Goal: Book appointment/travel/reservation

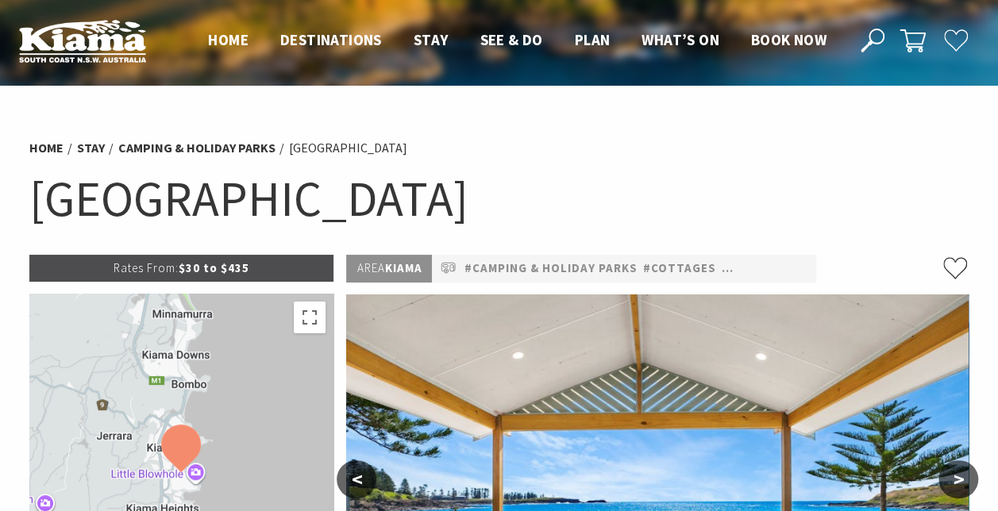
select select "3"
select select "2"
click at [793, 43] on span "Book now" at bounding box center [788, 39] width 75 height 19
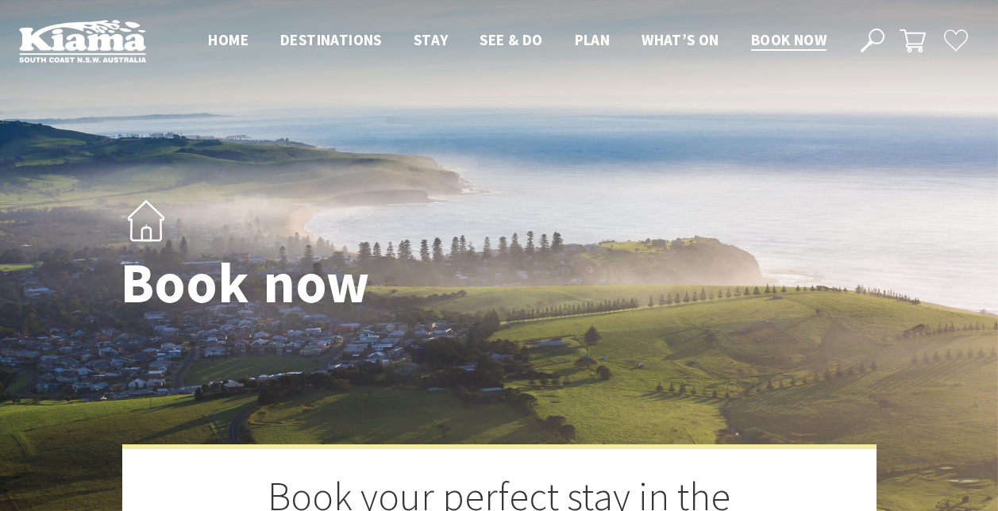
select select "3"
select select "2"
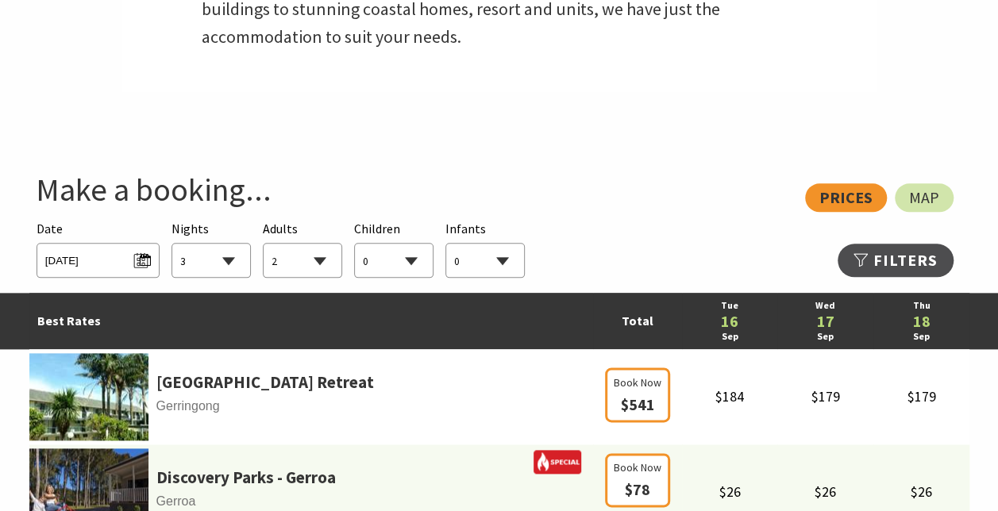
scroll to position [752, 0]
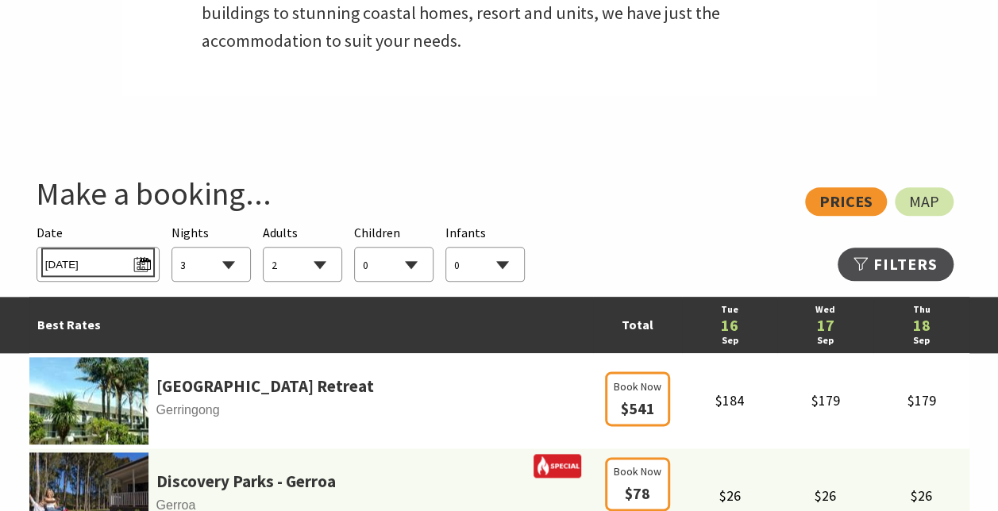
click at [105, 264] on span "[DATE]" at bounding box center [98, 262] width 106 height 21
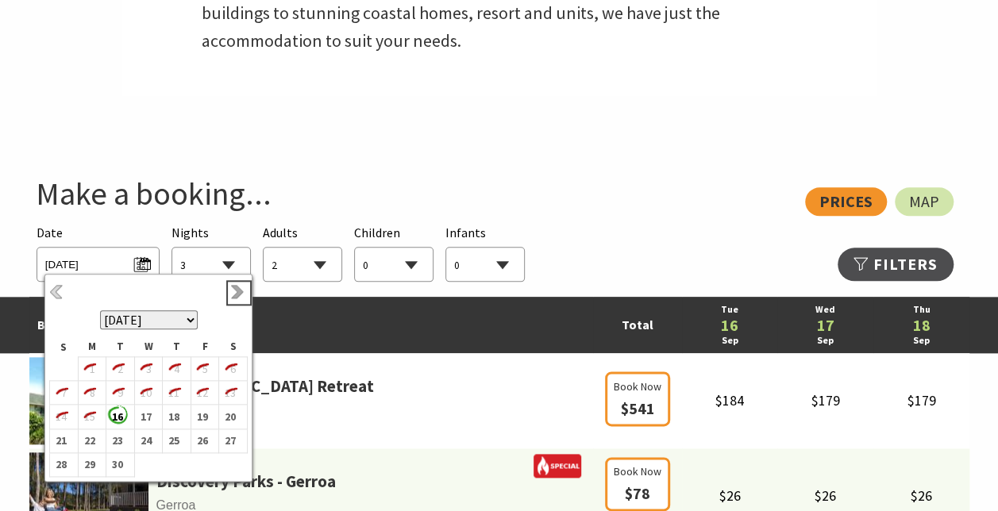
click at [235, 292] on link "Next" at bounding box center [238, 292] width 17 height 17
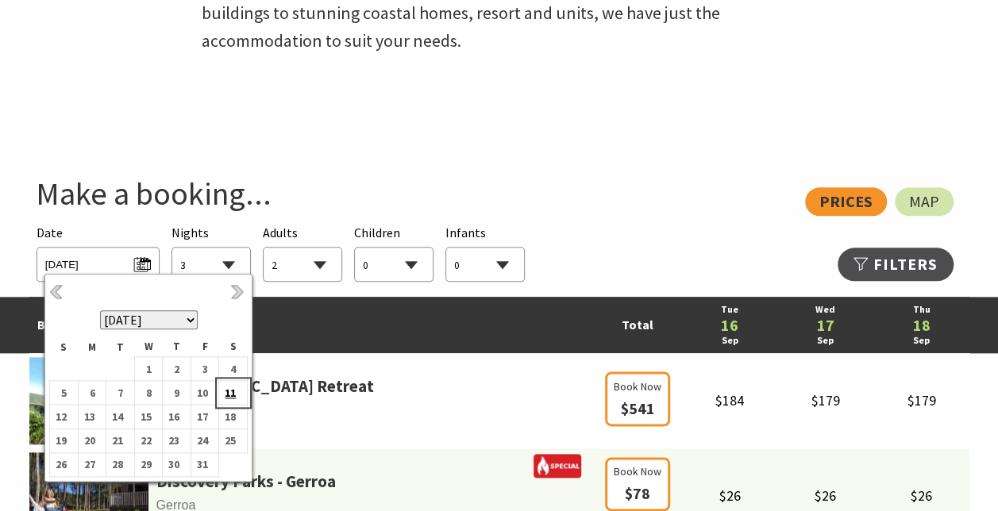
click at [229, 397] on b "11" at bounding box center [229, 393] width 21 height 21
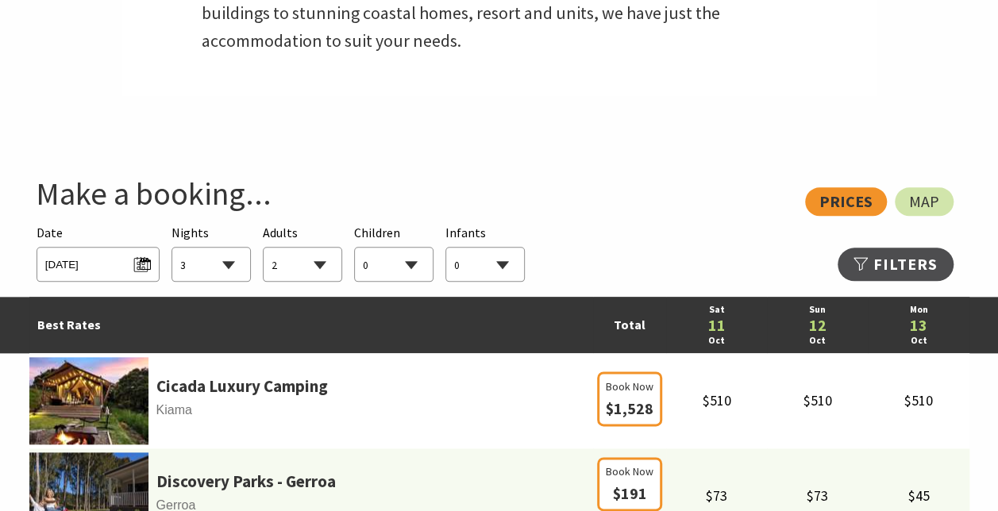
click at [334, 274] on select "0 1 2 3 4 5 6 7 8 9 10 11 12 13 14 15 16 17 18 19 20 21 22 23 24 25 26 27 28 29…" at bounding box center [303, 265] width 78 height 35
click at [426, 267] on select "0 1 2 3 4 5 6 7 8 9 10 11 12 13 14 15 16 17 18 19 20 21 22 23 24 25 26 27 28 29…" at bounding box center [394, 265] width 78 height 35
select select "2"
click at [355, 248] on select "0 1 2 3 4 5 6 7 8 9 10 11 12 13 14 15 16 17 18 19 20 21 22 23 24 25 26 27 28 29…" at bounding box center [394, 265] width 78 height 35
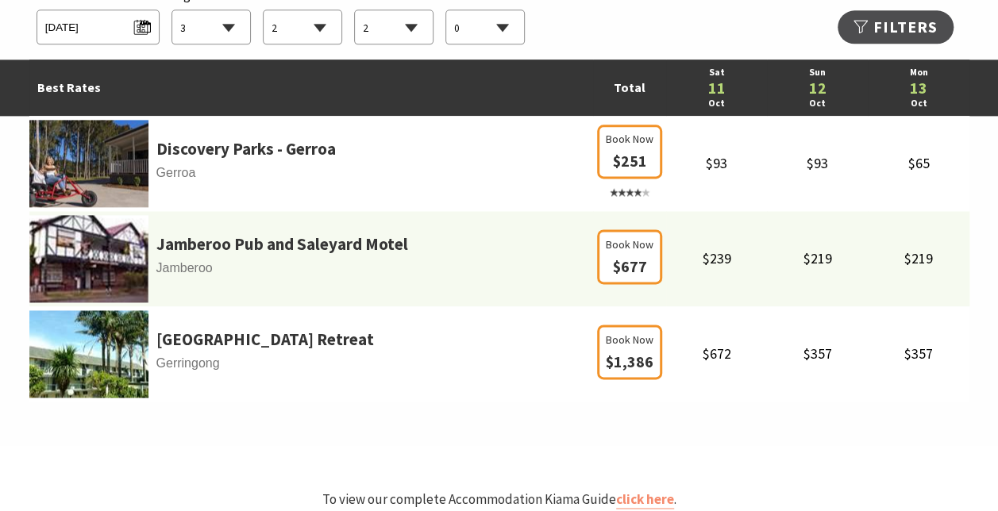
scroll to position [1005, 0]
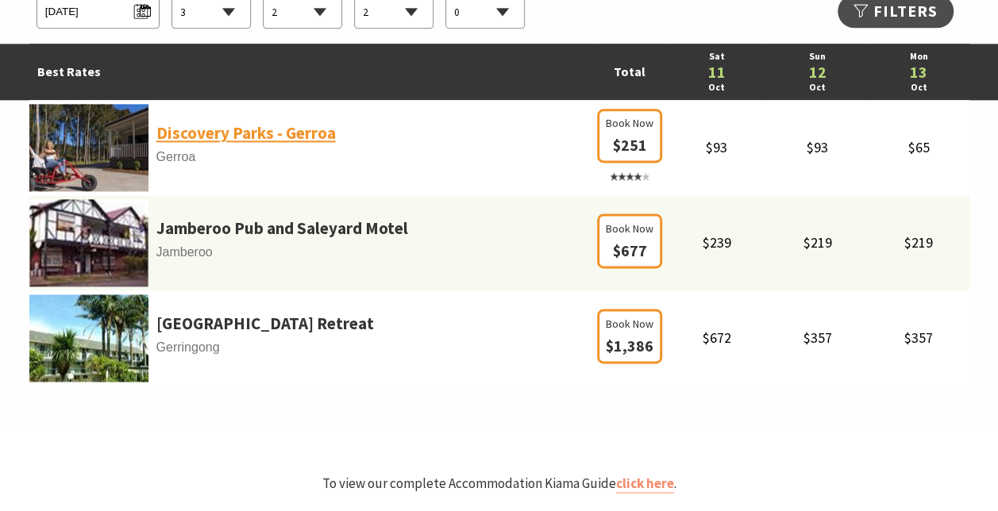
click at [197, 141] on link "Discovery Parks - Gerroa" at bounding box center [245, 133] width 179 height 27
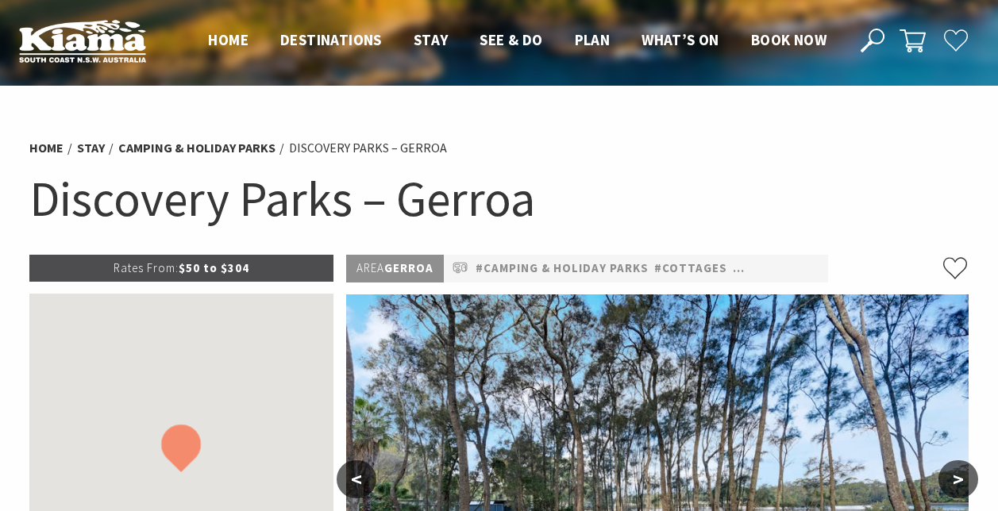
select select "3"
select select "2"
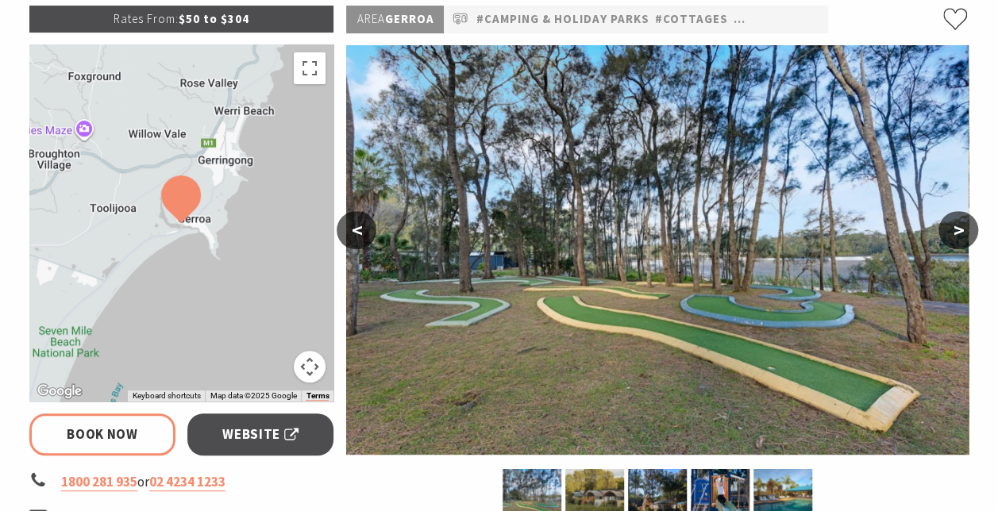
scroll to position [249, 0]
click at [138, 250] on div at bounding box center [181, 222] width 305 height 357
click at [237, 283] on div at bounding box center [181, 222] width 305 height 357
click at [311, 371] on button "Map camera controls" at bounding box center [310, 367] width 32 height 32
click at [124, 233] on div at bounding box center [181, 222] width 305 height 357
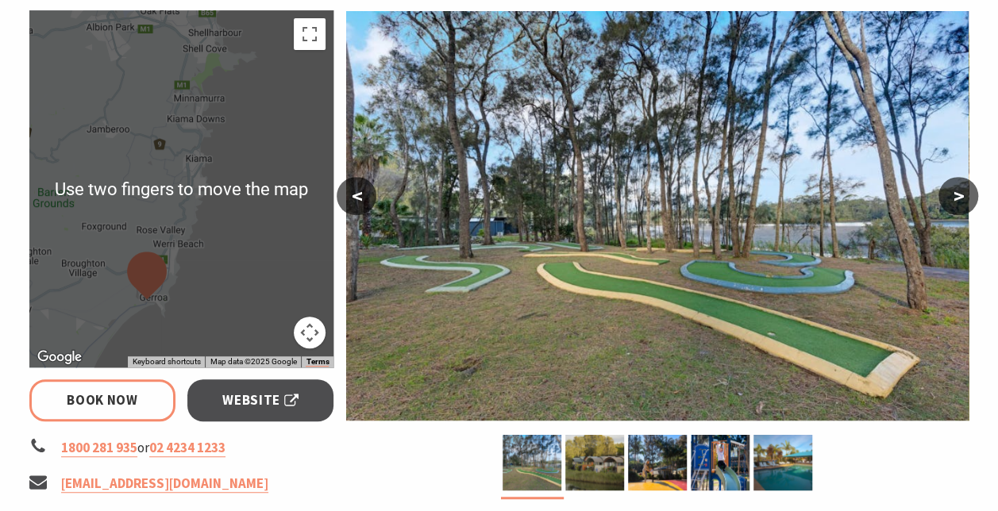
scroll to position [281, 0]
